Goal: Transaction & Acquisition: Download file/media

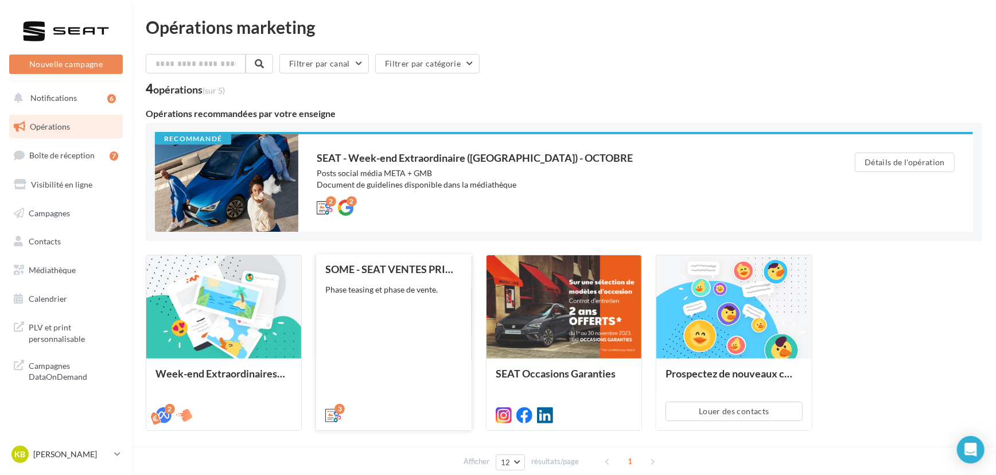
click at [436, 355] on div "SOME - SEAT VENTES PRIVEES Phase teasing et phase de vente." at bounding box center [393, 341] width 137 height 157
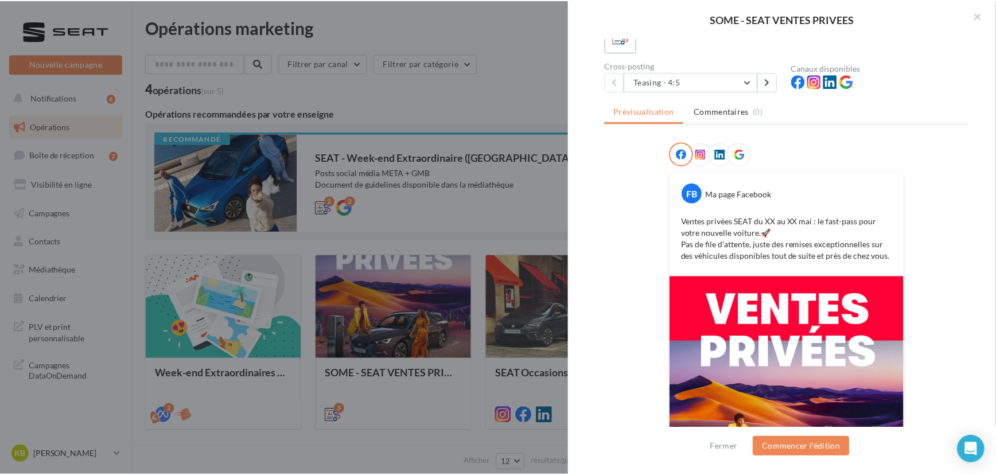
scroll to position [85, 0]
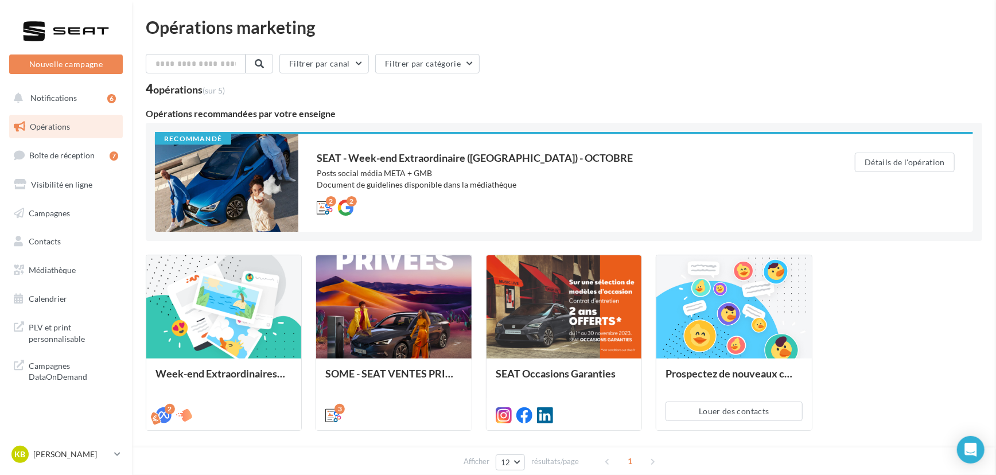
click at [189, 475] on div "SOME - SEAT VENTES PRIVEES Description Phase teasing et phase de vente. 3 Cross…" at bounding box center [564, 477] width 837 height 0
click at [48, 278] on link "Médiathèque" at bounding box center [66, 270] width 118 height 24
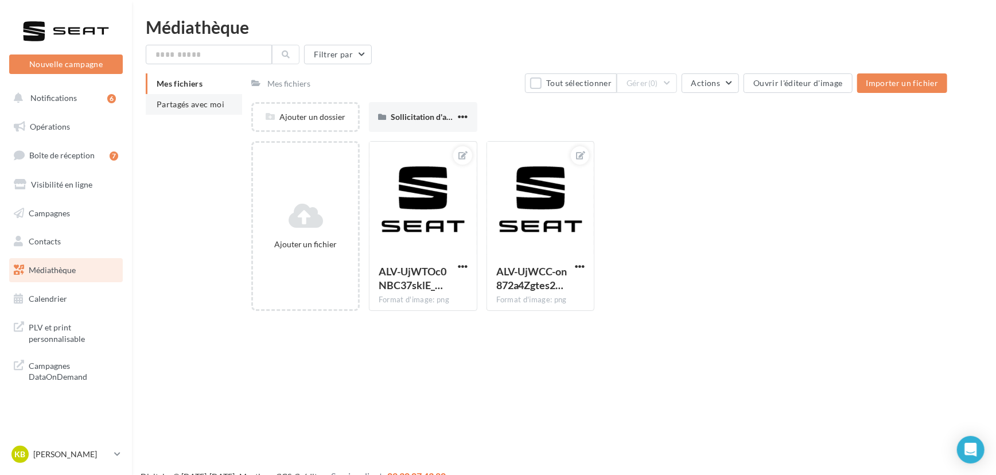
click at [184, 95] on li "Partagés avec moi" at bounding box center [194, 104] width 96 height 21
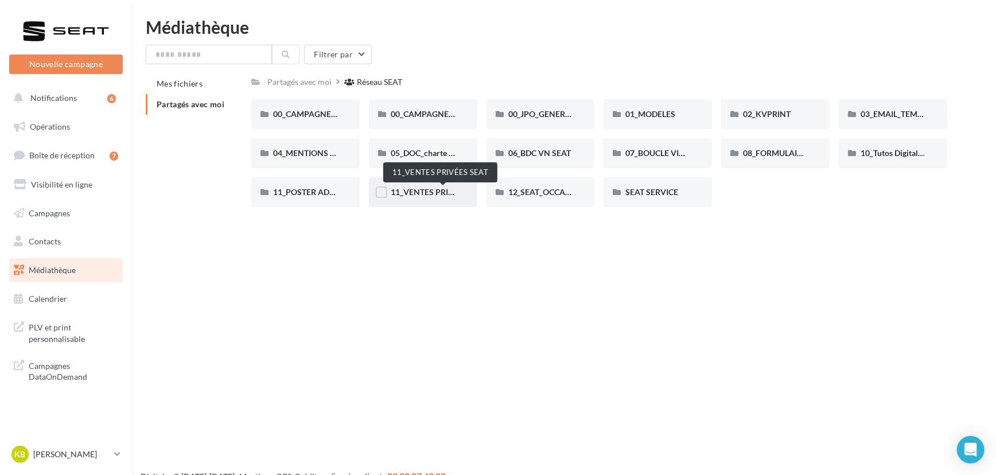
click at [411, 193] on span "11_VENTES PRIVÉES SEAT" at bounding box center [440, 192] width 98 height 10
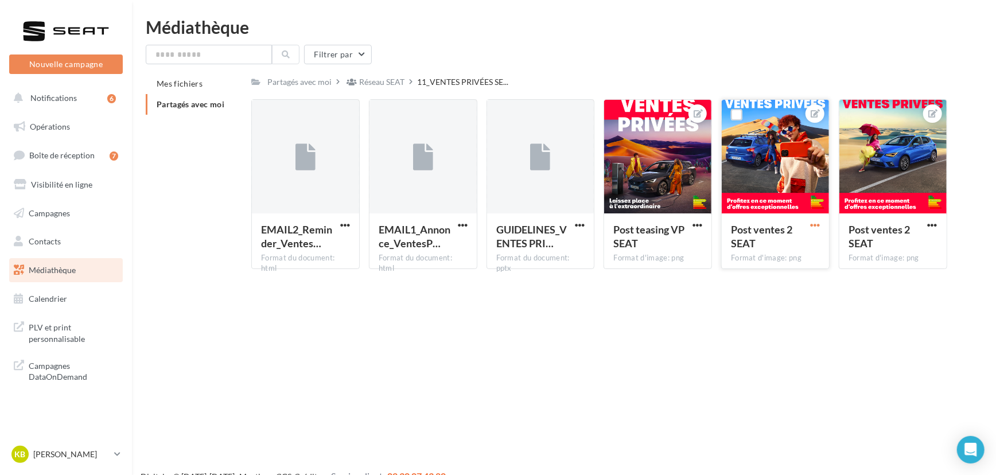
click at [816, 224] on span "button" at bounding box center [815, 225] width 10 height 10
click at [735, 282] on button "Télécharger" at bounding box center [761, 278] width 121 height 30
click at [695, 219] on div "Post teasing VP SEAT Format d'image: png" at bounding box center [657, 241] width 107 height 54
click at [695, 227] on span "button" at bounding box center [698, 225] width 10 height 10
click at [637, 277] on button "Télécharger" at bounding box center [644, 278] width 121 height 30
